Goal: Task Accomplishment & Management: Use online tool/utility

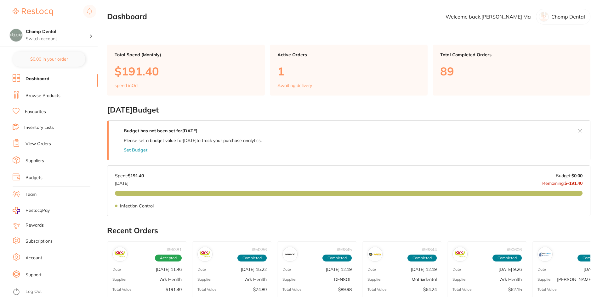
click at [308, 81] on div "Active Orders 1 Awaiting delivery" at bounding box center [349, 70] width 158 height 51
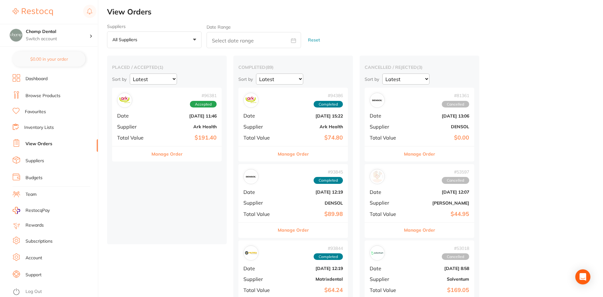
click at [172, 100] on div "# 96381 Accepted" at bounding box center [166, 100] width 99 height 15
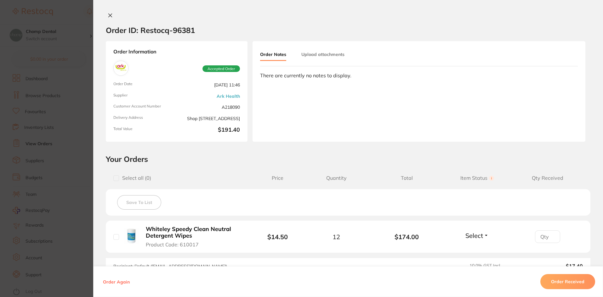
scroll to position [85, 0]
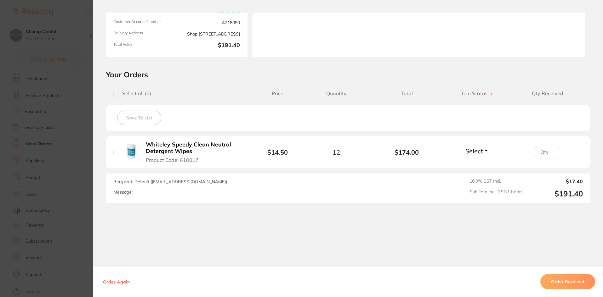
click at [48, 217] on section "Order ID: Restocq- 96381 Order Information Accepted Order Order Date [DATE] 11:…" at bounding box center [301, 148] width 603 height 297
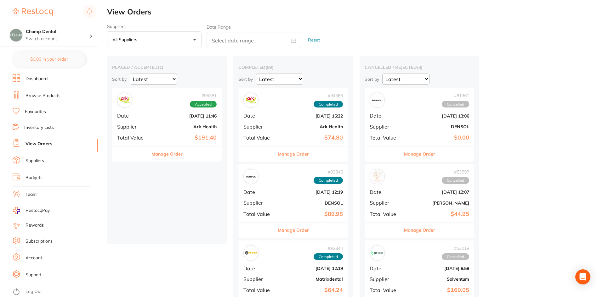
click at [65, 94] on li "Browse Products" at bounding box center [55, 95] width 85 height 9
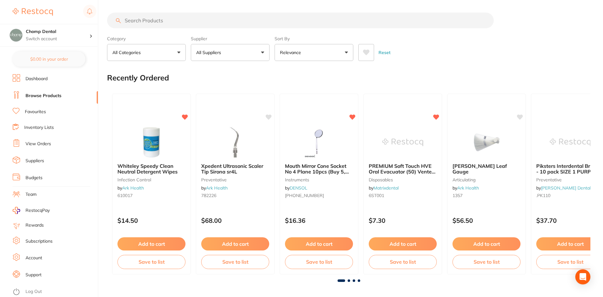
click at [207, 18] on input "search" at bounding box center [300, 21] width 386 height 16
click at [206, 18] on input "search" at bounding box center [300, 21] width 386 height 16
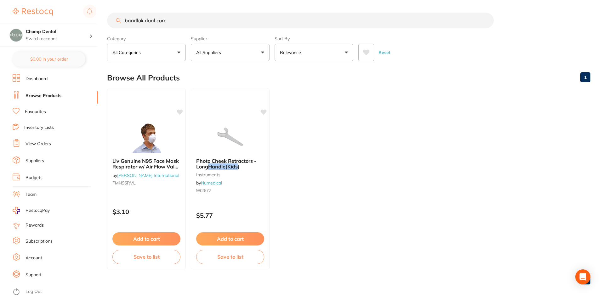
type input "bandlok dual cure"
